Goal: Information Seeking & Learning: Check status

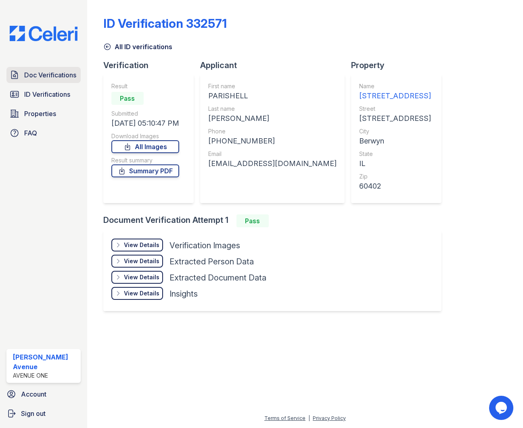
click at [54, 75] on span "Doc Verifications" at bounding box center [50, 75] width 52 height 10
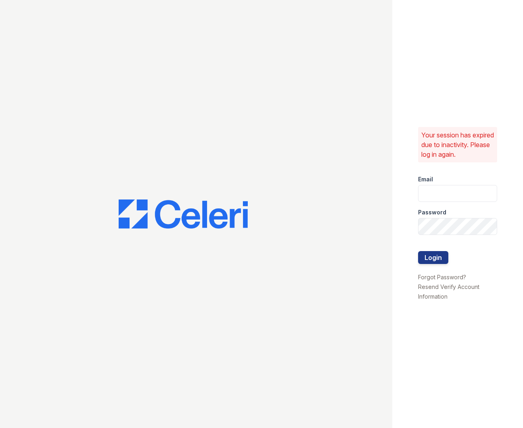
type input "[EMAIL_ADDRESS][DOMAIN_NAME]"
click at [435, 261] on button "Login" at bounding box center [433, 257] width 30 height 13
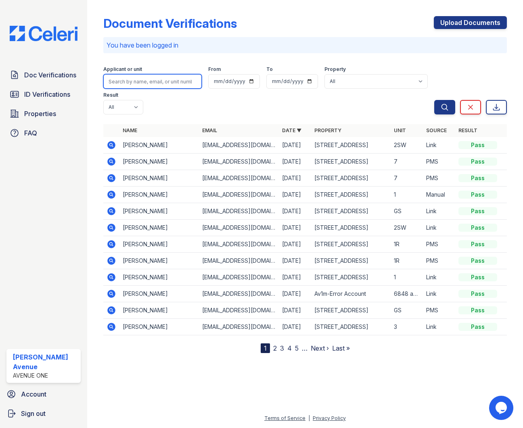
click at [165, 86] on input "search" at bounding box center [152, 81] width 98 height 15
type input "Alexis"
click at [434, 100] on button "Search" at bounding box center [444, 107] width 21 height 15
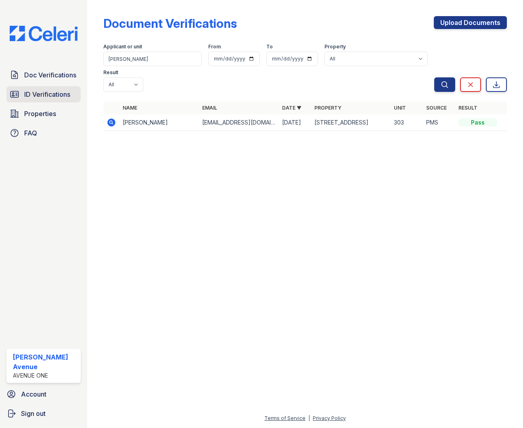
click at [31, 92] on span "ID Verifications" at bounding box center [47, 95] width 46 height 10
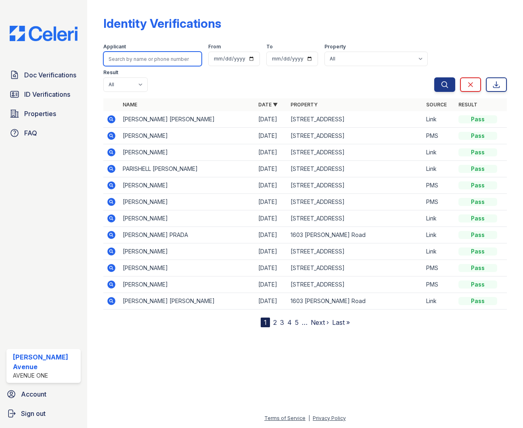
click at [137, 61] on input "search" at bounding box center [152, 59] width 98 height 15
type input "Alexis"
click at [434, 77] on button "Search" at bounding box center [444, 84] width 21 height 15
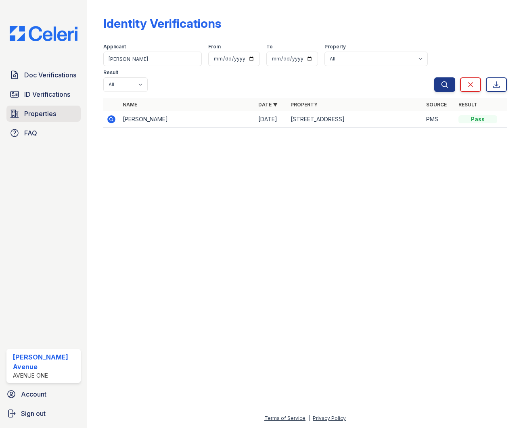
click at [50, 111] on span "Properties" at bounding box center [40, 114] width 32 height 10
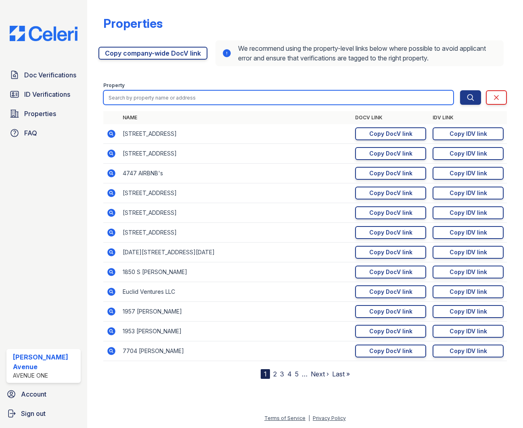
click at [140, 96] on input "search" at bounding box center [278, 97] width 350 height 15
type input "7138"
click at [460, 90] on button "Search" at bounding box center [470, 97] width 21 height 15
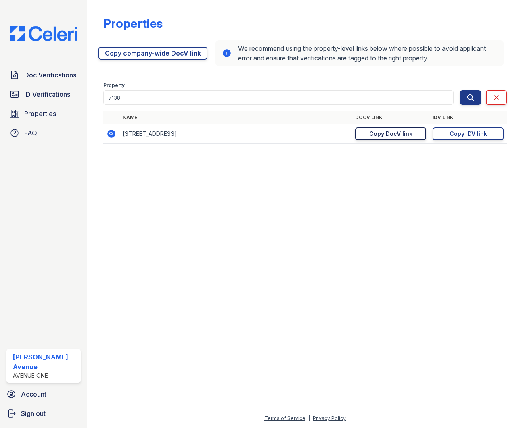
click at [388, 135] on div "Copy DocV link" at bounding box center [390, 134] width 43 height 8
click at [457, 136] on div "Copy IDV link" at bounding box center [468, 134] width 38 height 8
click at [41, 75] on span "Doc Verifications" at bounding box center [50, 75] width 52 height 10
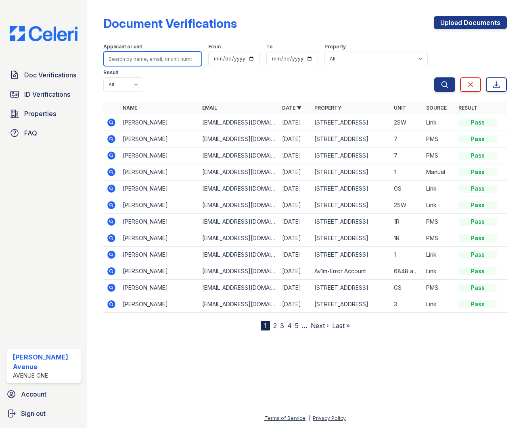
click at [127, 62] on input "search" at bounding box center [152, 59] width 98 height 15
type input "Gonzalez"
click at [434, 77] on button "Search" at bounding box center [444, 84] width 21 height 15
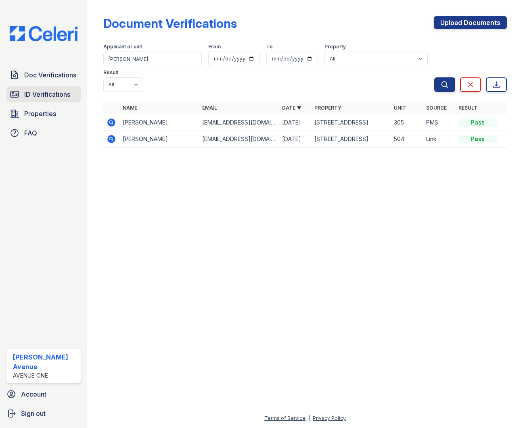
click at [66, 94] on span "ID Verifications" at bounding box center [47, 95] width 46 height 10
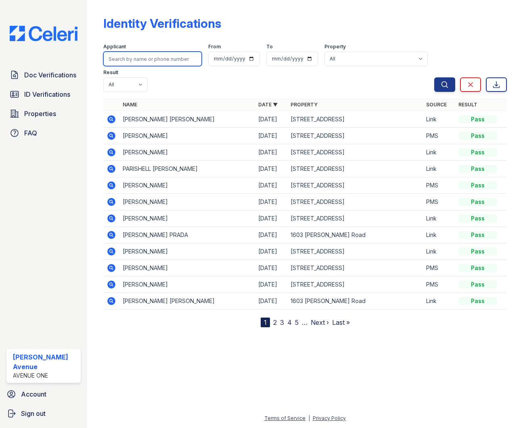
click at [145, 63] on input "search" at bounding box center [152, 59] width 98 height 15
type input "Gonzalez"
click at [434, 77] on button "Search" at bounding box center [444, 84] width 21 height 15
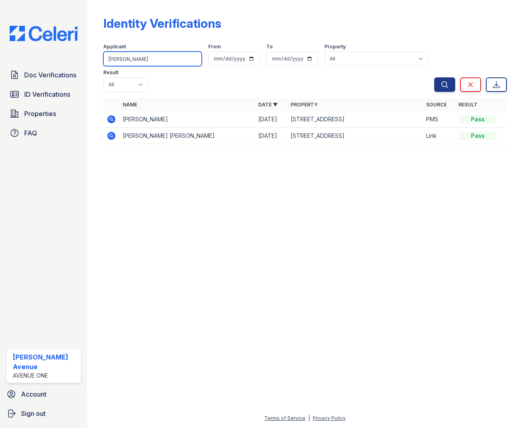
drag, startPoint x: 156, startPoint y: 58, endPoint x: 104, endPoint y: 59, distance: 52.8
click at [104, 59] on input "Gonzalez" at bounding box center [152, 59] width 98 height 15
type input "Charles"
click at [434, 77] on button "Search" at bounding box center [444, 84] width 21 height 15
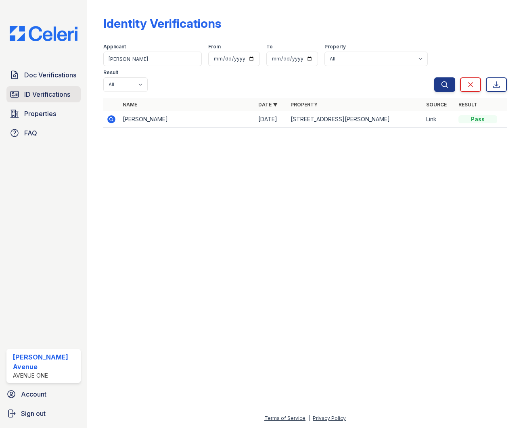
click at [73, 90] on link "ID Verifications" at bounding box center [43, 94] width 74 height 16
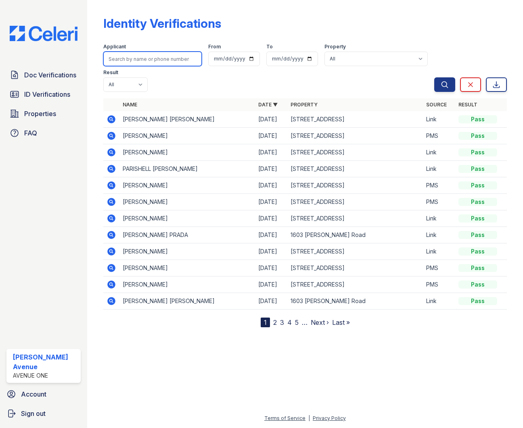
drag, startPoint x: 159, startPoint y: 58, endPoint x: 119, endPoint y: 60, distance: 39.6
click at [119, 60] on input "search" at bounding box center [152, 59] width 98 height 15
type input "Charles"
click at [434, 77] on button "Search" at bounding box center [444, 84] width 21 height 15
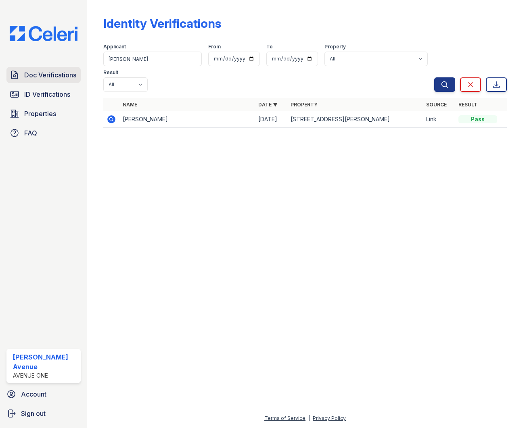
click at [66, 73] on span "Doc Verifications" at bounding box center [50, 75] width 52 height 10
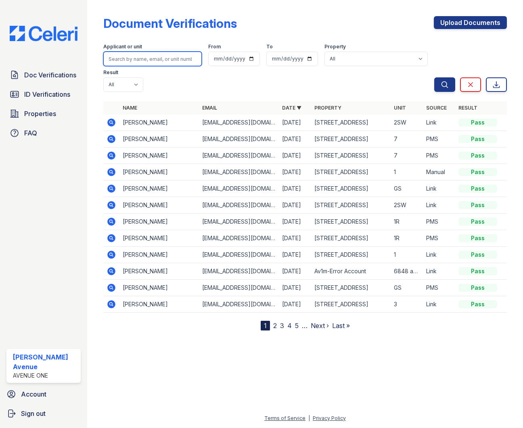
click at [136, 61] on input "search" at bounding box center [152, 59] width 98 height 15
type input "Kenneth"
click at [434, 77] on button "Search" at bounding box center [444, 84] width 21 height 15
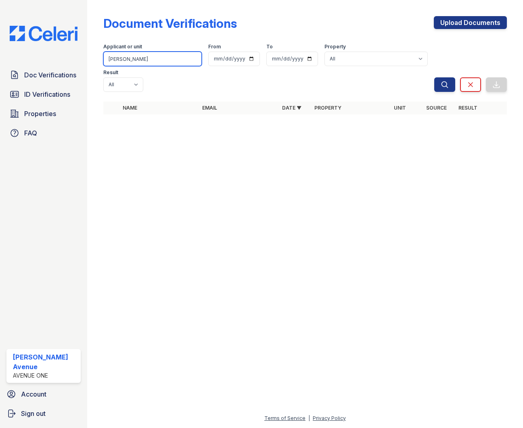
drag, startPoint x: 133, startPoint y: 59, endPoint x: 100, endPoint y: 60, distance: 33.9
click at [100, 60] on div "Document Verifications Upload Documents Filter Applicant or unit Kenneth From T…" at bounding box center [305, 214] width 436 height 428
type input "Townes"
click at [434, 77] on button "Search" at bounding box center [444, 84] width 21 height 15
click at [136, 59] on input "Townes" at bounding box center [152, 59] width 98 height 15
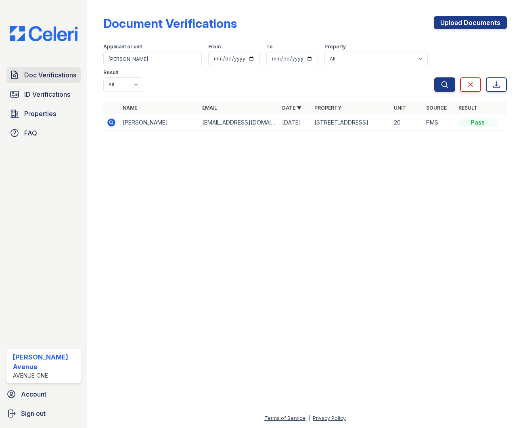
click at [46, 77] on span "Doc Verifications" at bounding box center [50, 75] width 52 height 10
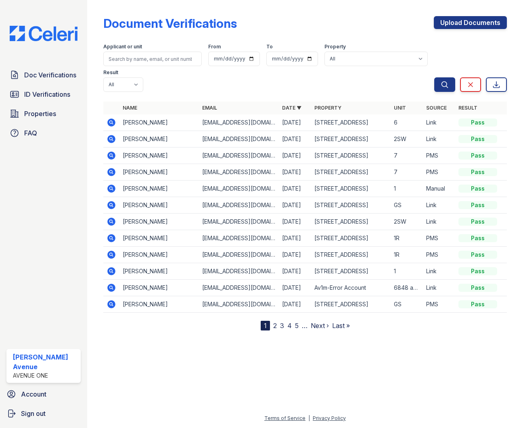
click at [117, 59] on input "search" at bounding box center [152, 59] width 98 height 15
type input "Charles"
click at [434, 77] on button "Search" at bounding box center [444, 84] width 21 height 15
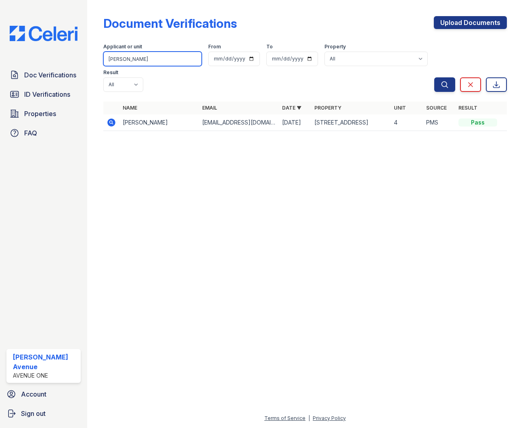
drag, startPoint x: 143, startPoint y: 63, endPoint x: 102, endPoint y: 60, distance: 40.8
click at [102, 60] on div "Document Verifications Upload Documents Filter Applicant or unit Charles From T…" at bounding box center [305, 76] width 410 height 152
type input "Berry"
click at [434, 77] on button "Search" at bounding box center [444, 84] width 21 height 15
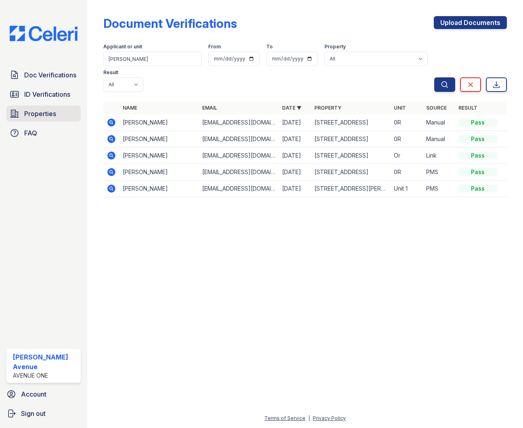
click at [44, 116] on span "Properties" at bounding box center [40, 114] width 32 height 10
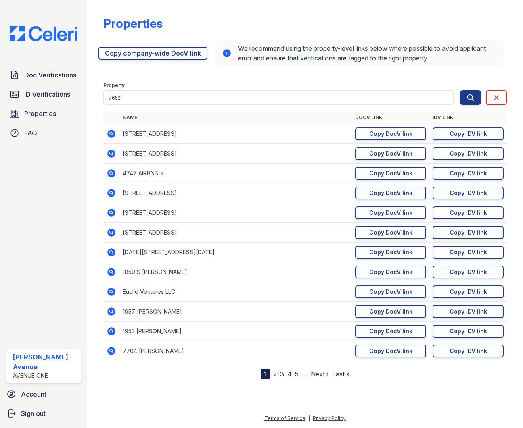
type input "7652"
click at [460, 90] on button "Search" at bounding box center [470, 97] width 21 height 15
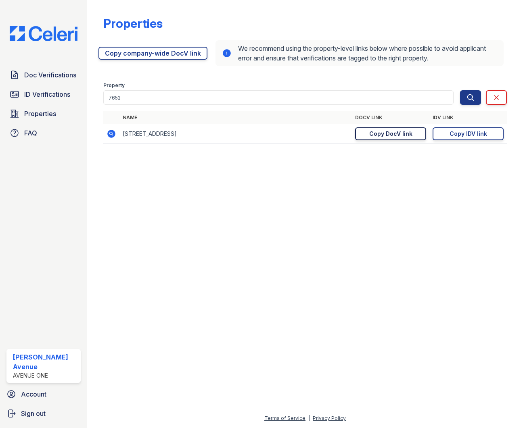
click at [388, 136] on div "Copy DocV link" at bounding box center [390, 134] width 43 height 8
click at [458, 134] on div "Copy IDV link" at bounding box center [468, 134] width 38 height 8
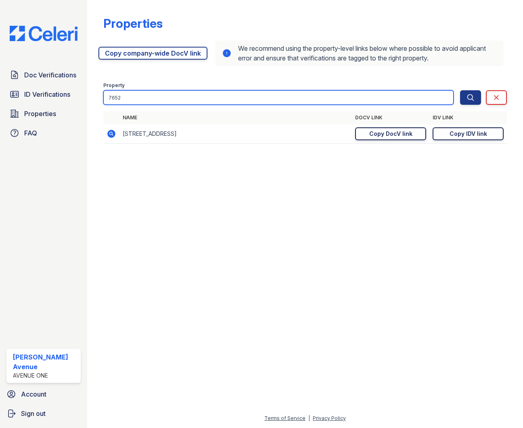
drag, startPoint x: 160, startPoint y: 94, endPoint x: 109, endPoint y: 93, distance: 50.4
click at [109, 93] on input "7652" at bounding box center [278, 97] width 350 height 15
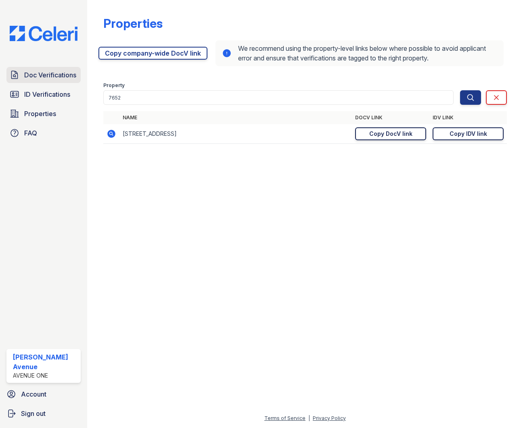
click at [57, 72] on span "Doc Verifications" at bounding box center [50, 75] width 52 height 10
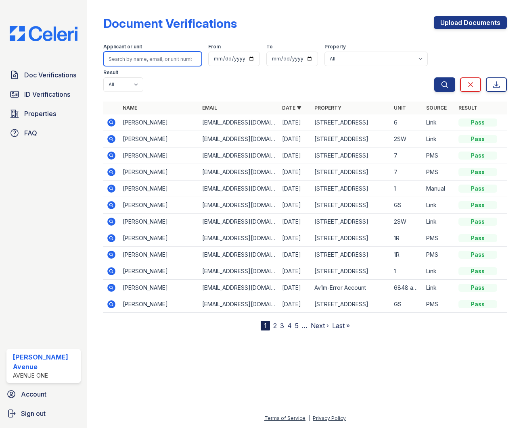
click at [155, 59] on input "search" at bounding box center [152, 59] width 98 height 15
type input "Charles"
click at [434, 77] on button "Search" at bounding box center [444, 84] width 21 height 15
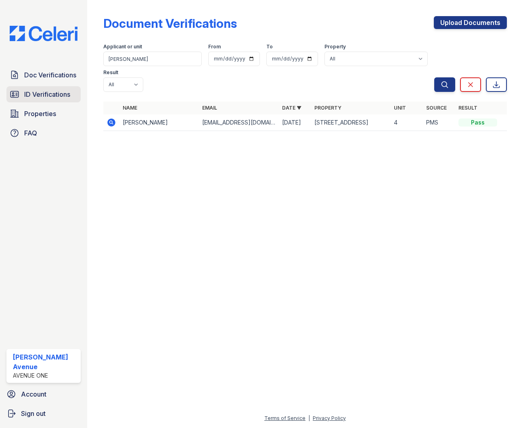
click at [36, 101] on link "ID Verifications" at bounding box center [43, 94] width 74 height 16
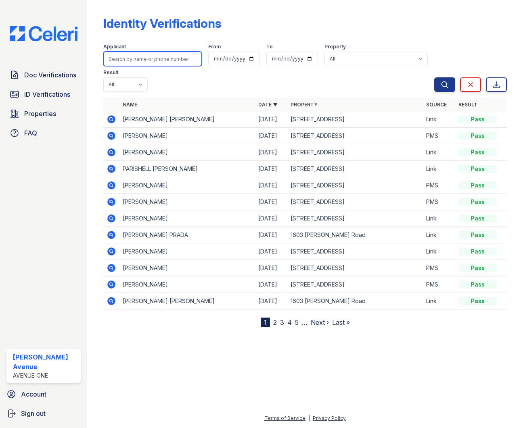
click at [140, 61] on input "search" at bounding box center [152, 59] width 98 height 15
type input "Alexis"
click at [434, 77] on button "Search" at bounding box center [444, 84] width 21 height 15
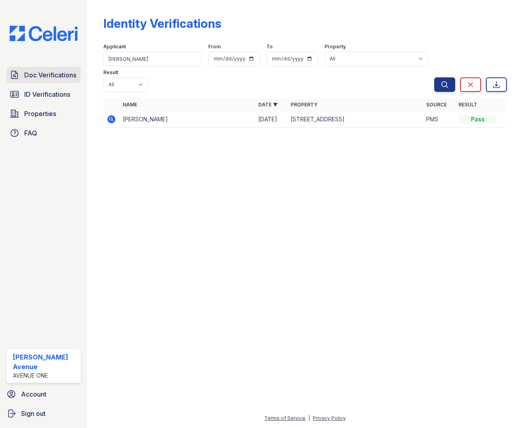
click at [61, 73] on span "Doc Verifications" at bounding box center [50, 75] width 52 height 10
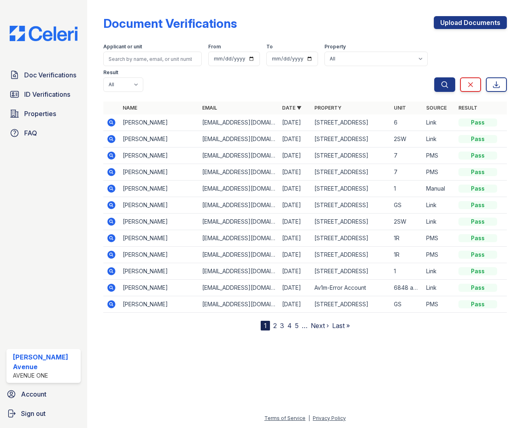
click at [113, 123] on icon at bounding box center [111, 123] width 8 height 8
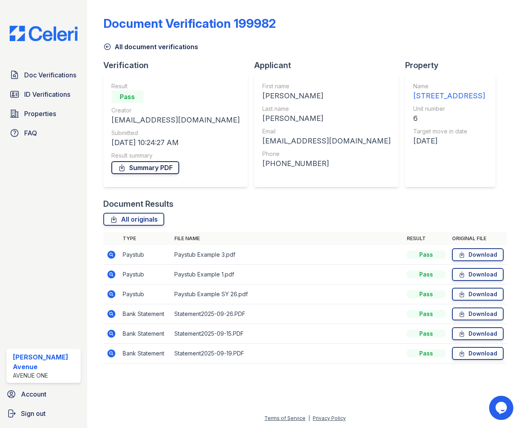
click at [152, 168] on link "Summary PDF" at bounding box center [145, 167] width 68 height 13
click at [131, 224] on link "All originals" at bounding box center [133, 219] width 61 height 13
click at [48, 91] on span "ID Verifications" at bounding box center [47, 95] width 46 height 10
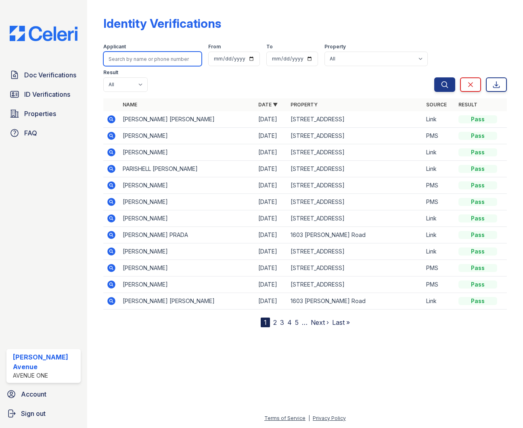
click at [142, 60] on input "search" at bounding box center [152, 59] width 98 height 15
type input "Alexis"
click at [434, 77] on button "Search" at bounding box center [444, 84] width 21 height 15
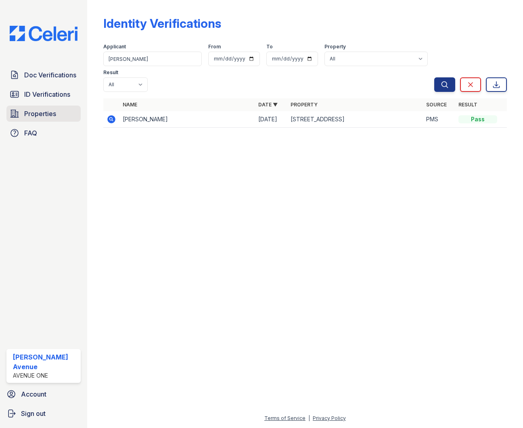
click at [45, 111] on span "Properties" at bounding box center [40, 114] width 32 height 10
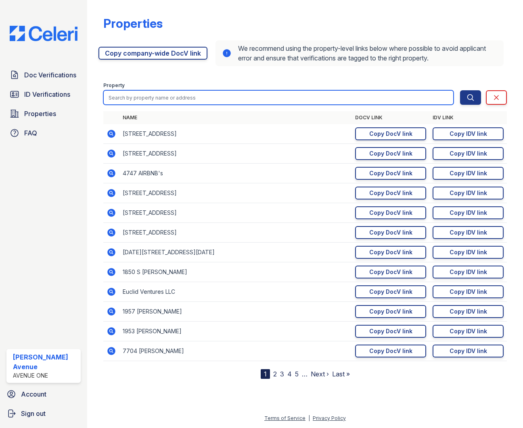
click at [142, 98] on input "search" at bounding box center [278, 97] width 350 height 15
type input "7138"
click at [460, 90] on button "Search" at bounding box center [470, 97] width 21 height 15
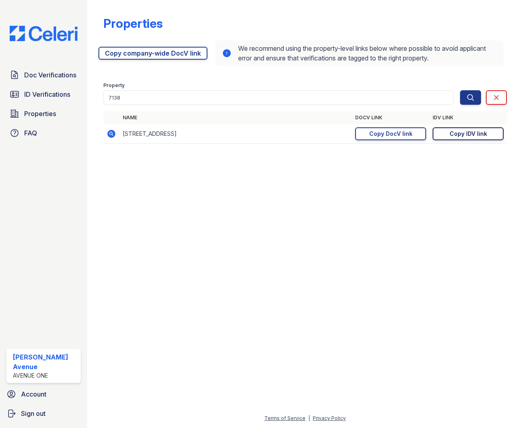
click at [474, 136] on div "Copy IDV link" at bounding box center [468, 134] width 38 height 8
click at [60, 95] on span "ID Verifications" at bounding box center [47, 95] width 46 height 10
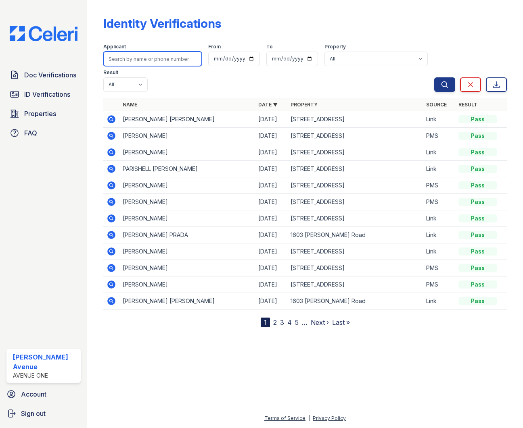
click at [141, 59] on input "search" at bounding box center [152, 59] width 98 height 15
type input "Alexis"
click at [434, 77] on button "Search" at bounding box center [444, 84] width 21 height 15
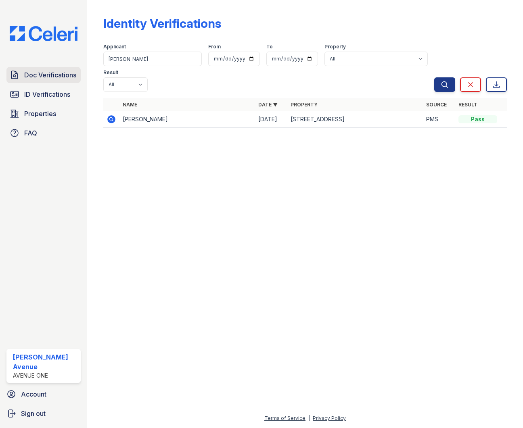
click at [62, 77] on span "Doc Verifications" at bounding box center [50, 75] width 52 height 10
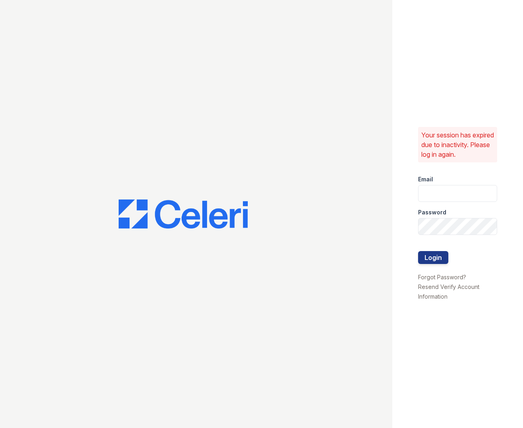
type input "[EMAIL_ADDRESS][DOMAIN_NAME]"
click at [437, 264] on button "Login" at bounding box center [433, 257] width 30 height 13
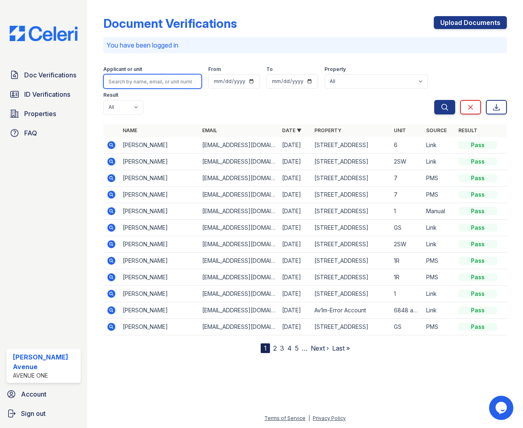
click at [169, 75] on input "search" at bounding box center [152, 81] width 98 height 15
type input "Khasan"
click at [434, 100] on button "Search" at bounding box center [444, 107] width 21 height 15
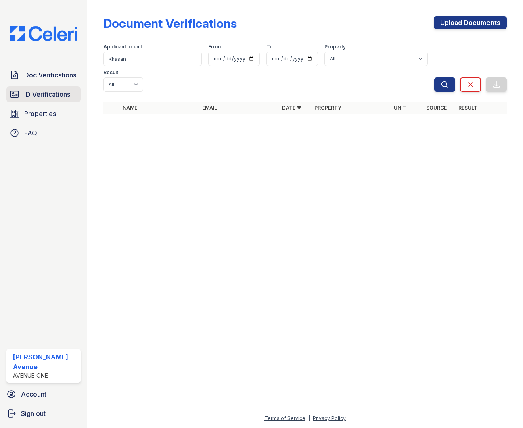
click at [35, 95] on span "ID Verifications" at bounding box center [47, 95] width 46 height 10
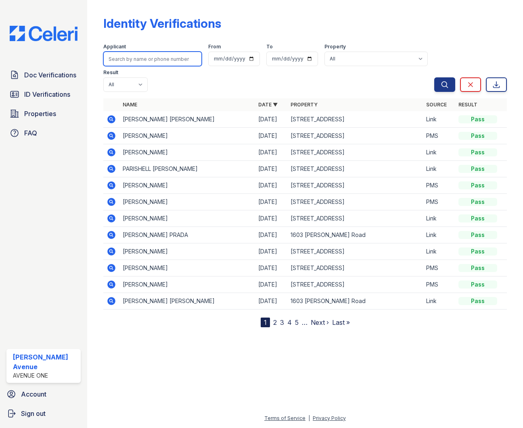
click at [159, 56] on input "search" at bounding box center [152, 59] width 98 height 15
type input "Khasan"
click at [434, 77] on button "Search" at bounding box center [444, 84] width 21 height 15
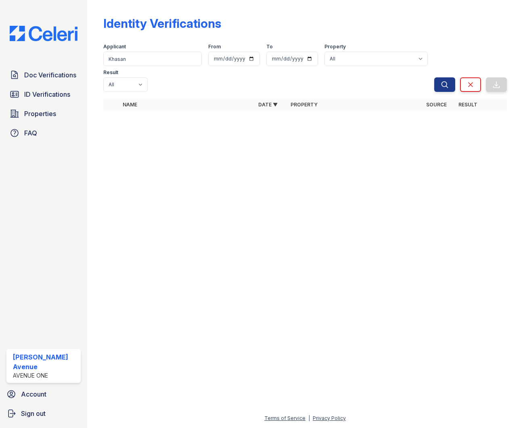
drag, startPoint x: 67, startPoint y: 75, endPoint x: 91, endPoint y: 72, distance: 24.0
click at [67, 75] on span "Doc Verifications" at bounding box center [50, 75] width 52 height 10
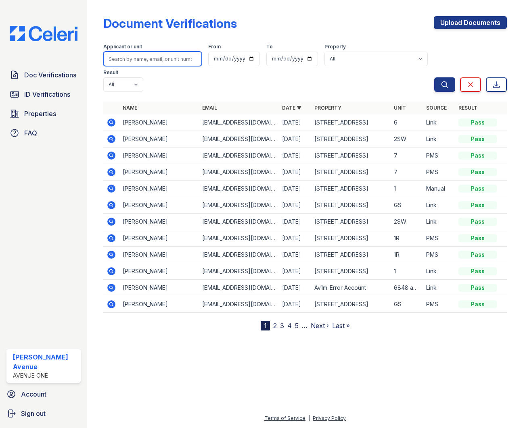
click at [147, 60] on input "search" at bounding box center [152, 59] width 98 height 15
type input "Khasan"
click at [434, 77] on button "Search" at bounding box center [444, 84] width 21 height 15
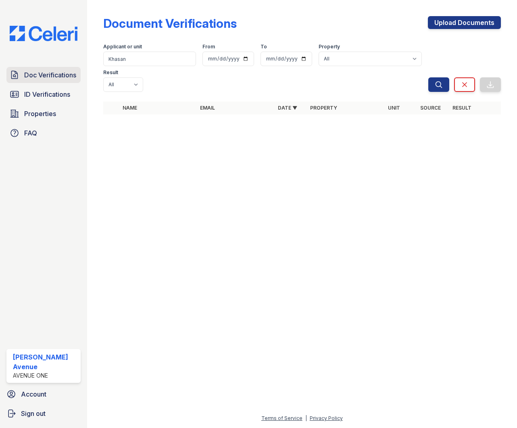
click at [53, 75] on span "Doc Verifications" at bounding box center [50, 75] width 52 height 10
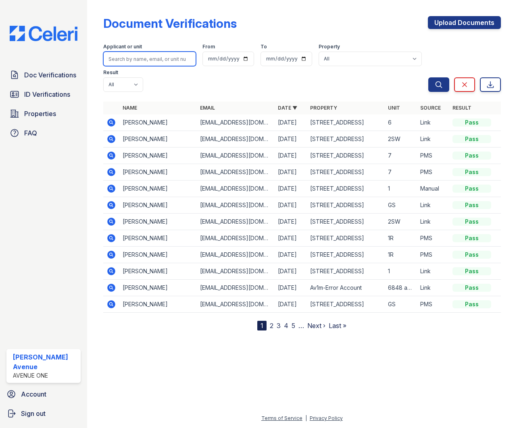
click at [151, 60] on input "search" at bounding box center [149, 59] width 93 height 15
type input "ellie"
click at [428, 77] on button "Search" at bounding box center [438, 84] width 21 height 15
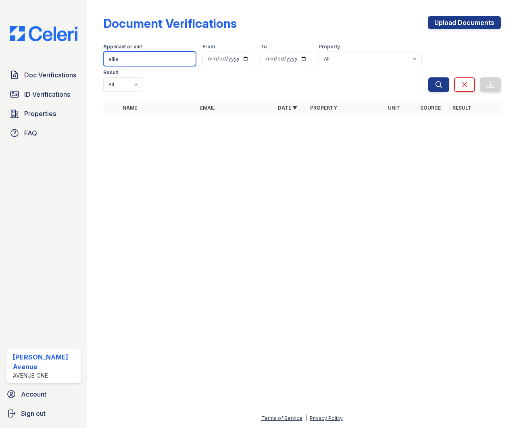
click at [138, 60] on input "ellie" at bounding box center [149, 59] width 93 height 15
type input "e"
type input "Xavier"
click at [428, 77] on button "Search" at bounding box center [438, 84] width 21 height 15
click at [139, 60] on input "Xavier" at bounding box center [149, 59] width 93 height 15
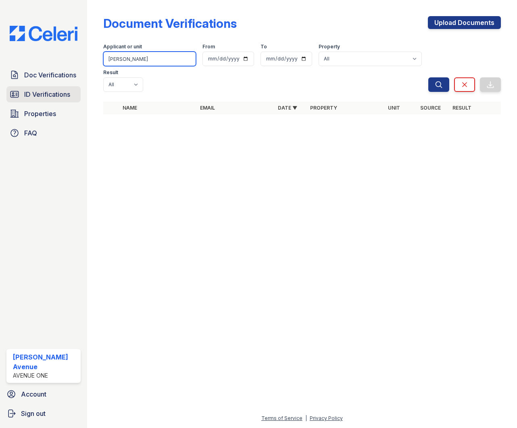
type input "Xavier"
click at [64, 95] on span "ID Verifications" at bounding box center [47, 95] width 46 height 10
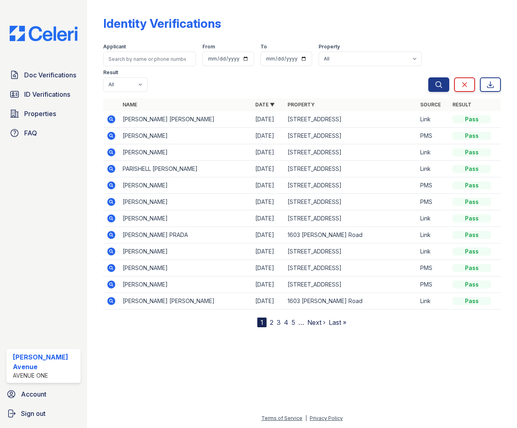
drag, startPoint x: 138, startPoint y: 58, endPoint x: 110, endPoint y: 58, distance: 27.8
type input "Xavier"
click at [428, 77] on button "Search" at bounding box center [438, 84] width 21 height 15
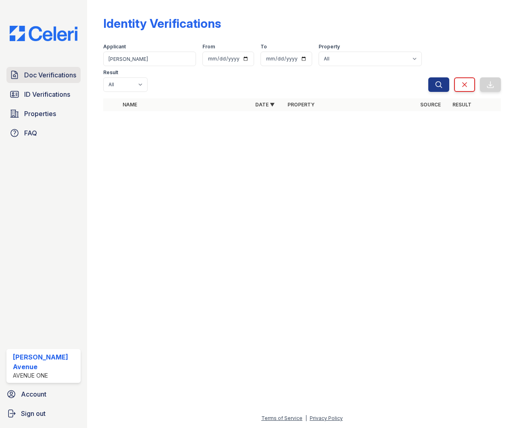
click at [52, 78] on span "Doc Verifications" at bounding box center [50, 75] width 52 height 10
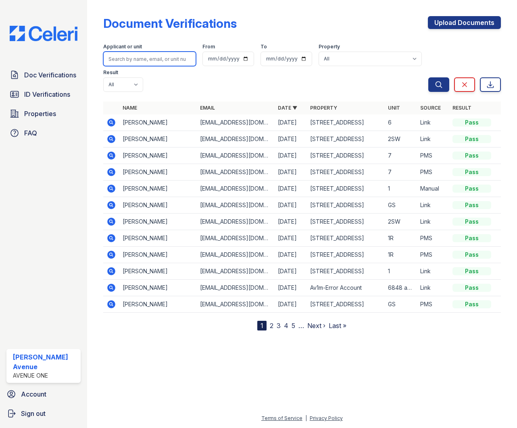
click at [126, 58] on input "search" at bounding box center [149, 59] width 93 height 15
type input "Ellie"
click at [46, 92] on span "ID Verifications" at bounding box center [47, 95] width 46 height 10
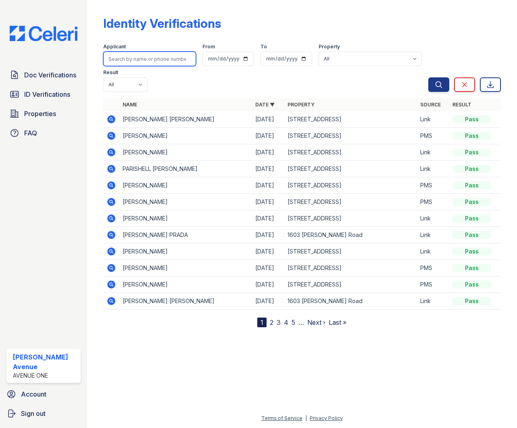
click at [134, 61] on input "search" at bounding box center [149, 59] width 93 height 15
type input "Ellie"
click at [428, 77] on button "Search" at bounding box center [438, 84] width 21 height 15
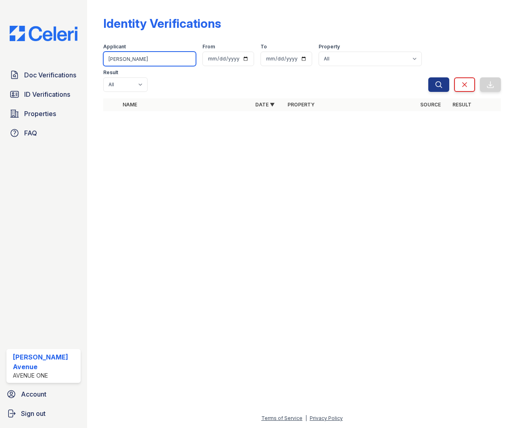
click at [145, 58] on input "Ellie" at bounding box center [149, 59] width 93 height 15
type input "Ellie"
click at [428, 77] on button "Search" at bounding box center [438, 84] width 21 height 15
click at [38, 78] on span "Doc Verifications" at bounding box center [50, 75] width 52 height 10
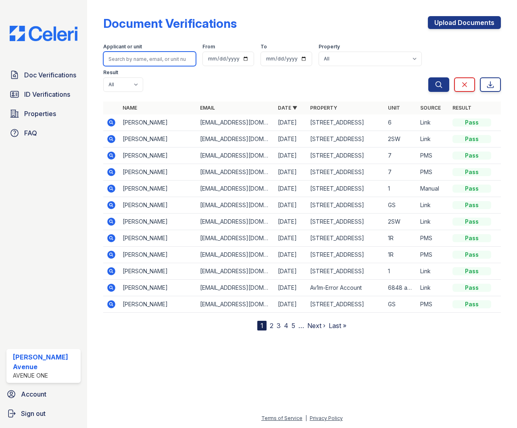
click at [161, 63] on input "search" at bounding box center [149, 59] width 93 height 15
type input "[PERSON_NAME]"
click at [428, 77] on button "Search" at bounding box center [438, 84] width 21 height 15
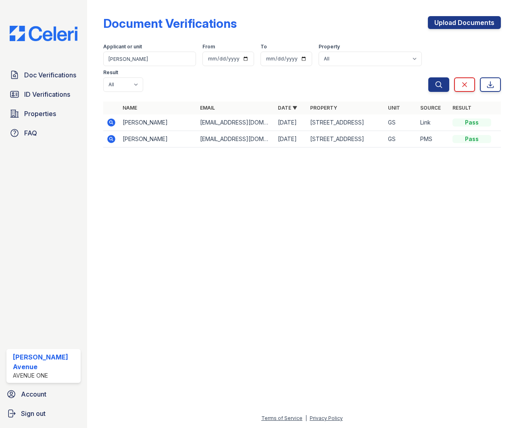
click at [111, 139] on icon at bounding box center [111, 139] width 2 height 2
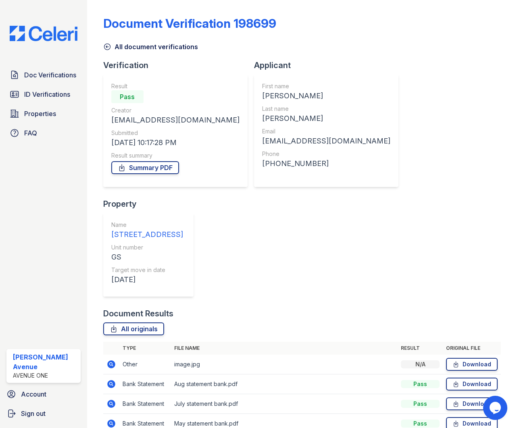
click at [114, 361] on icon at bounding box center [111, 365] width 8 height 8
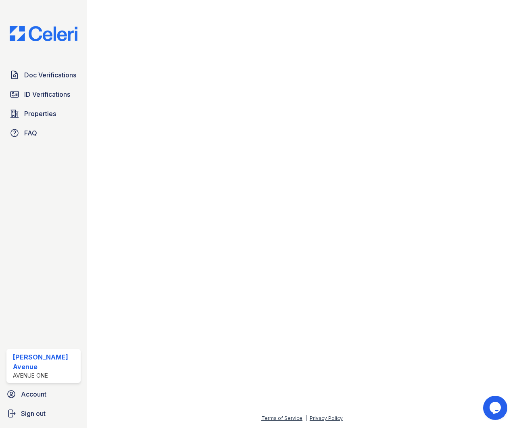
scroll to position [163, 0]
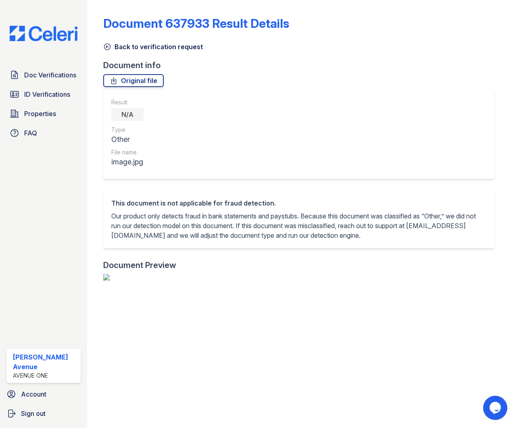
click at [108, 49] on icon at bounding box center [107, 47] width 8 height 8
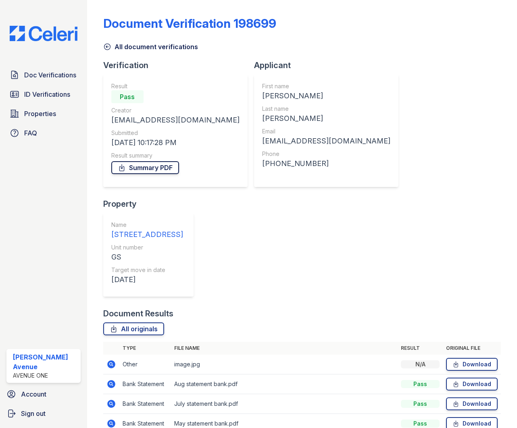
click at [146, 171] on link "Summary PDF" at bounding box center [145, 167] width 68 height 13
click at [129, 323] on link "All originals" at bounding box center [133, 329] width 61 height 13
click at [130, 323] on link "All originals" at bounding box center [133, 329] width 61 height 13
click at [106, 48] on icon at bounding box center [107, 47] width 6 height 6
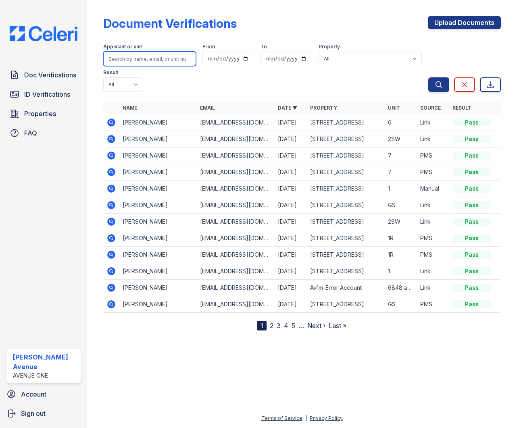
click at [133, 57] on input "search" at bounding box center [149, 59] width 93 height 15
type input "[PERSON_NAME]"
click at [428, 77] on button "Search" at bounding box center [438, 84] width 21 height 15
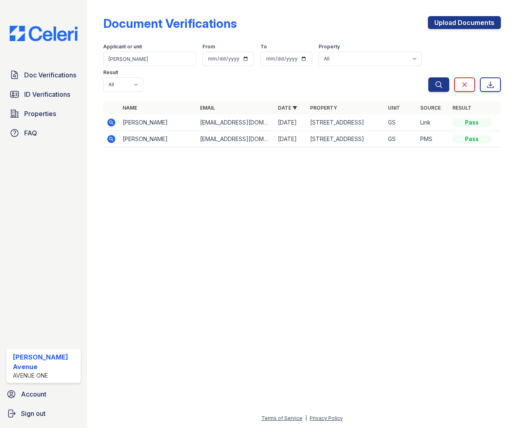
click at [113, 122] on icon at bounding box center [111, 123] width 8 height 8
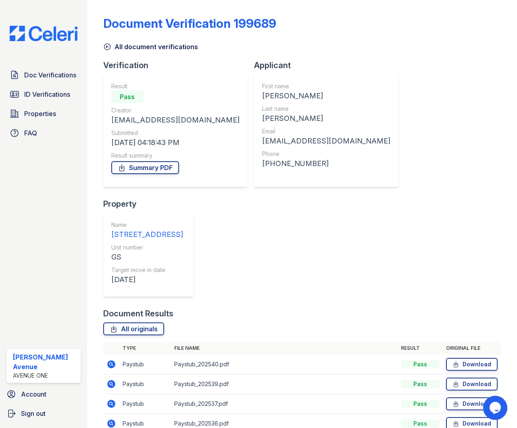
scroll to position [10, 0]
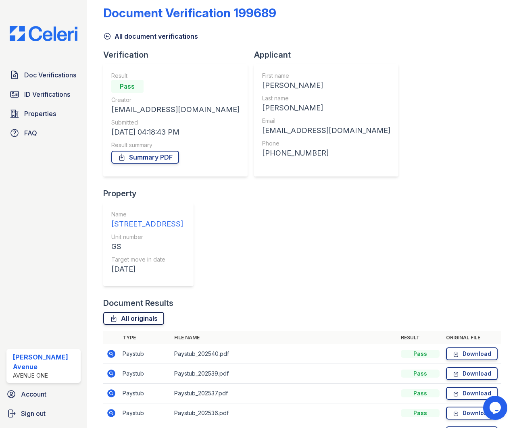
click at [144, 312] on link "All originals" at bounding box center [133, 318] width 61 height 13
click at [137, 159] on link "Summary PDF" at bounding box center [145, 157] width 68 height 13
click at [67, 74] on span "Doc Verifications" at bounding box center [50, 75] width 52 height 10
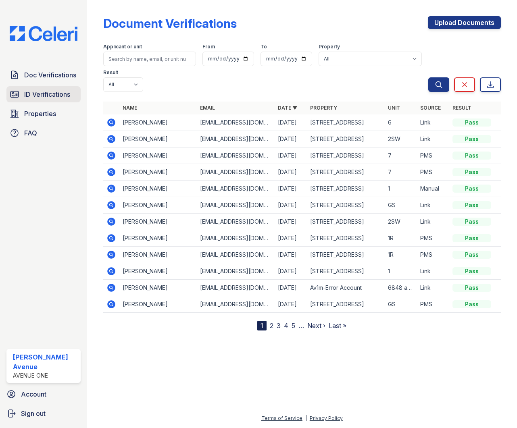
click at [47, 96] on span "ID Verifications" at bounding box center [47, 95] width 46 height 10
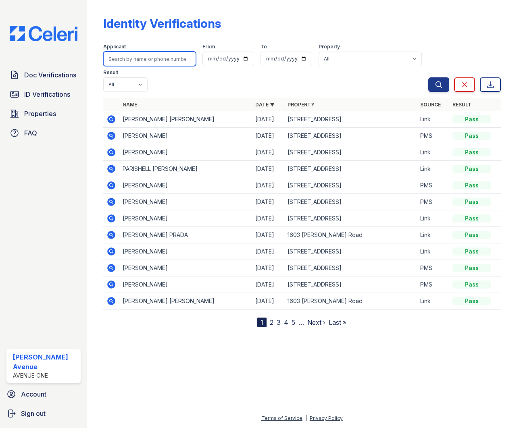
click at [155, 60] on input "search" at bounding box center [149, 59] width 93 height 15
type input "[PERSON_NAME]"
click at [428, 77] on button "Search" at bounding box center [438, 84] width 21 height 15
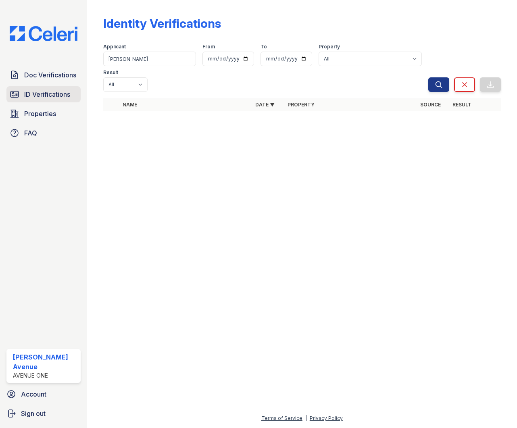
click at [54, 96] on span "ID Verifications" at bounding box center [47, 95] width 46 height 10
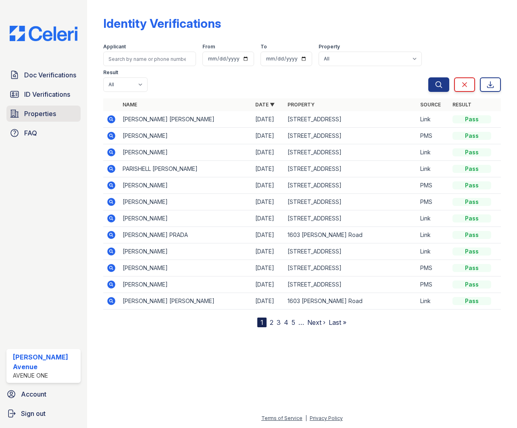
click at [44, 113] on span "Properties" at bounding box center [40, 114] width 32 height 10
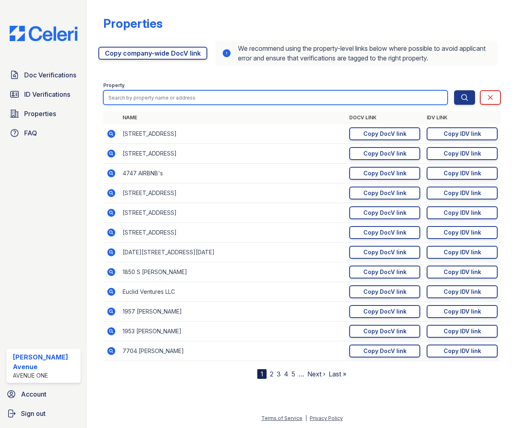
click at [142, 94] on input "search" at bounding box center [275, 97] width 345 height 15
type input "2000"
click at [454, 90] on button "Search" at bounding box center [464, 97] width 21 height 15
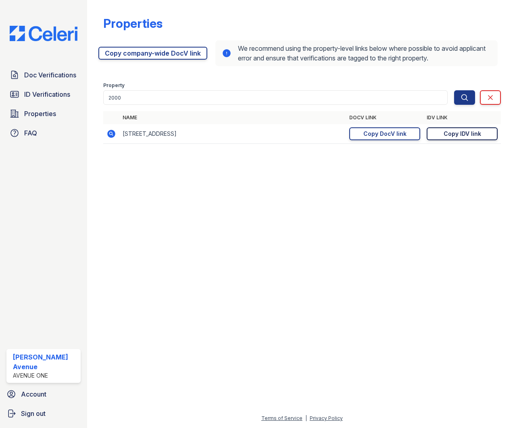
click at [452, 137] on div "Copy IDV link" at bounding box center [463, 134] width 38 height 8
click at [450, 134] on div "Copy IDV link" at bounding box center [463, 134] width 38 height 8
